Goal: Find specific page/section: Find specific page/section

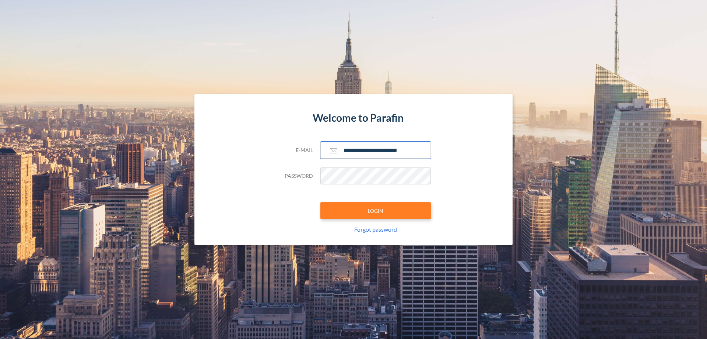
type input "**********"
click at [376, 210] on button "LOGIN" at bounding box center [375, 210] width 111 height 17
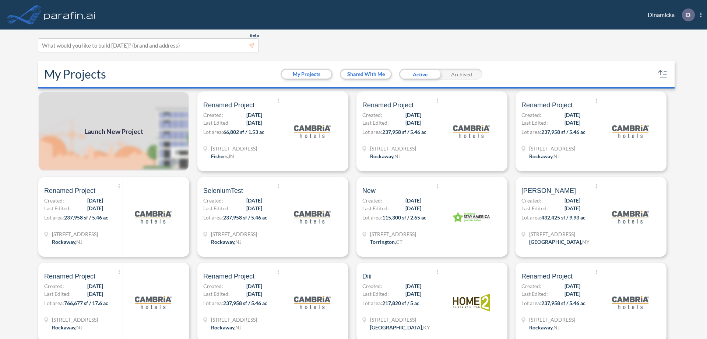
scroll to position [2, 0]
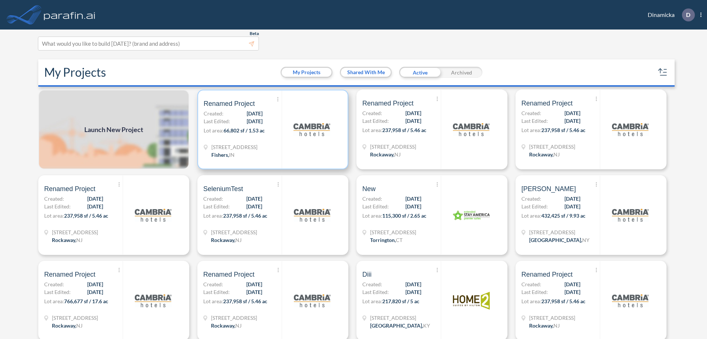
click at [271, 129] on p "Lot area: 66,802 sf / 1.53 ac" at bounding box center [243, 131] width 78 height 11
